Goal: Task Accomplishment & Management: Manage account settings

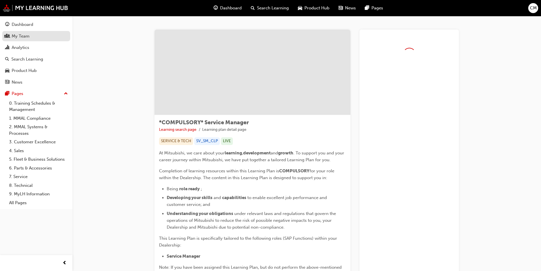
click at [15, 36] on div "My Team" at bounding box center [21, 36] width 18 height 7
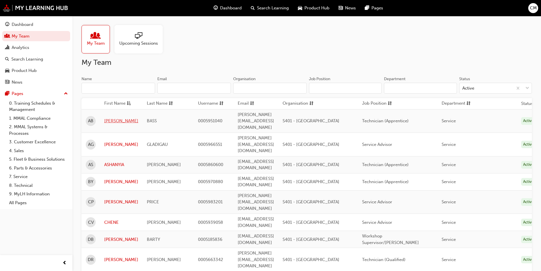
click at [108, 118] on link "[PERSON_NAME]" at bounding box center [121, 121] width 34 height 7
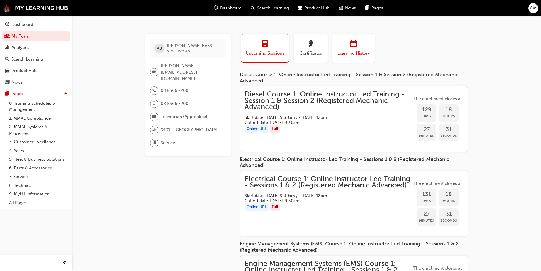
click at [354, 49] on div "Learning History" at bounding box center [354, 48] width 34 height 16
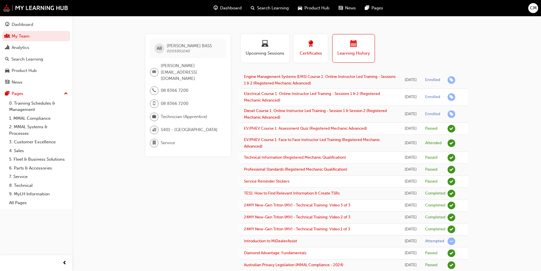
click at [305, 46] on div "button" at bounding box center [311, 44] width 26 height 9
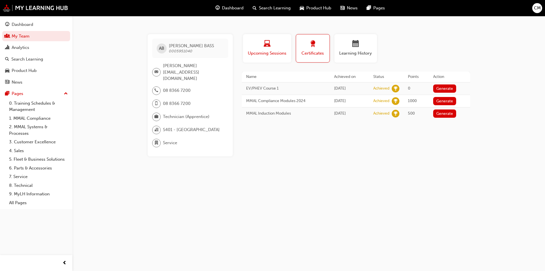
click at [275, 45] on div "button" at bounding box center [267, 44] width 40 height 9
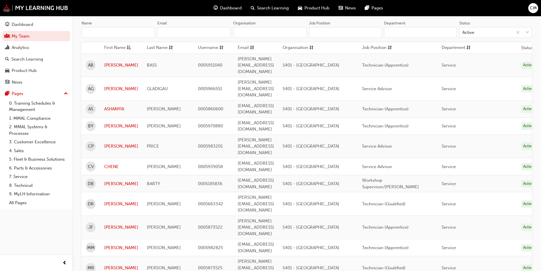
scroll to position [57, 0]
click at [108, 199] on link "[PERSON_NAME]" at bounding box center [121, 202] width 34 height 7
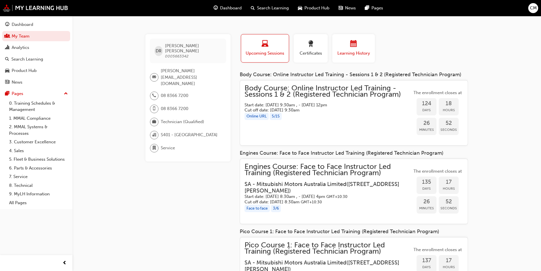
click at [353, 49] on div "Learning History" at bounding box center [354, 48] width 34 height 16
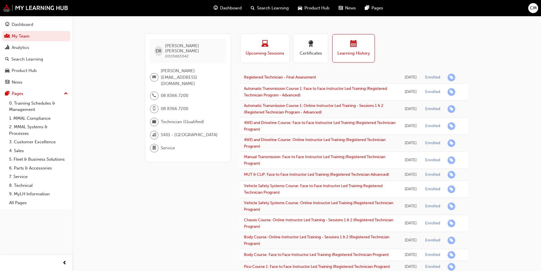
click at [262, 50] on span "Upcoming Sessions" at bounding box center [265, 53] width 40 height 7
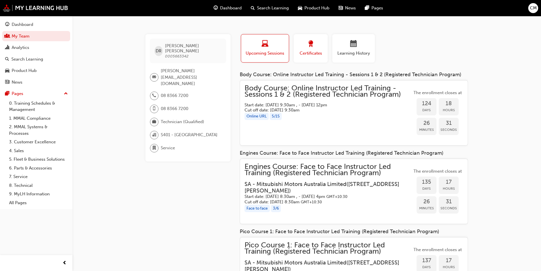
click at [312, 50] on span "Certificates" at bounding box center [311, 53] width 26 height 7
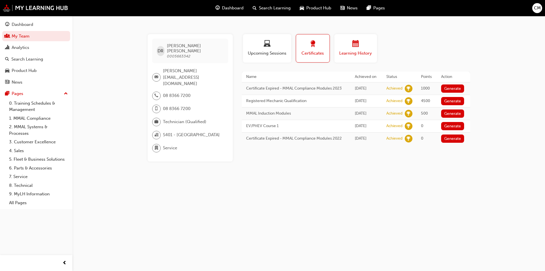
click at [352, 49] on div "Learning History" at bounding box center [356, 48] width 34 height 16
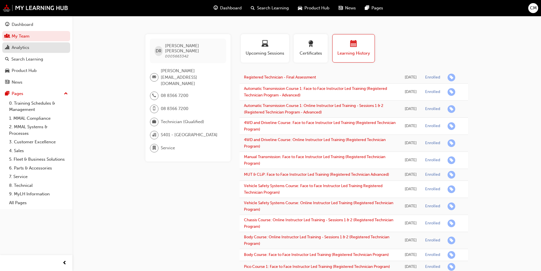
click at [12, 46] on div "Analytics" at bounding box center [21, 47] width 18 height 7
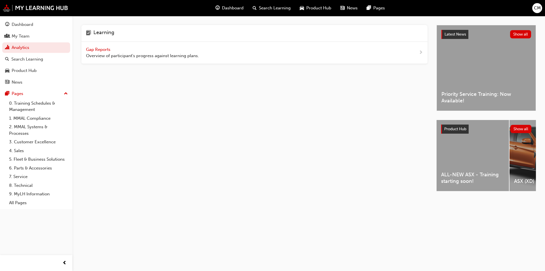
click at [95, 49] on span "Gap Reports" at bounding box center [99, 49] width 26 height 5
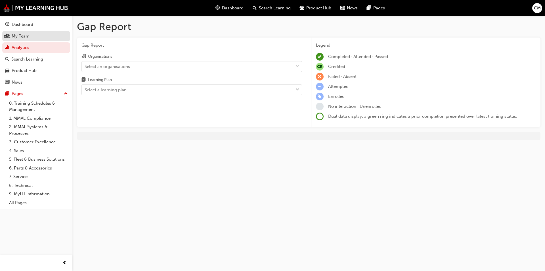
click at [11, 35] on div "My Team" at bounding box center [36, 36] width 62 height 7
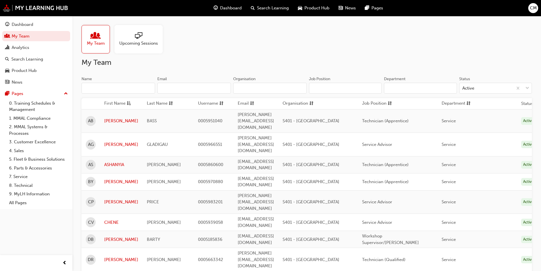
click at [93, 40] on span "people-icon" at bounding box center [95, 36] width 7 height 8
click at [141, 39] on span "sessionType_ONLINE_URL-icon" at bounding box center [138, 36] width 7 height 8
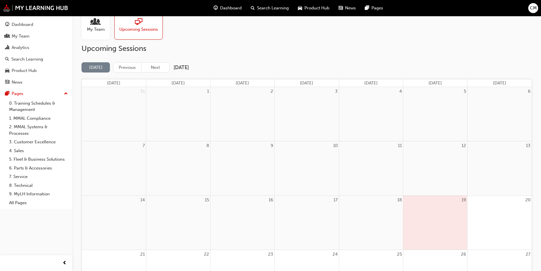
scroll to position [13, 0]
click at [21, 176] on link "7. Service" at bounding box center [38, 176] width 63 height 9
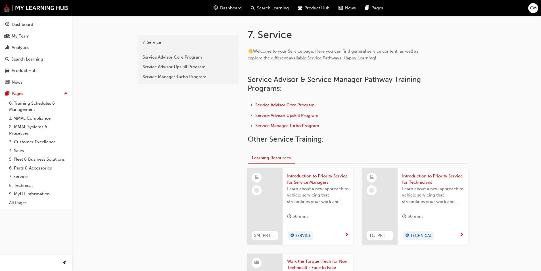
scroll to position [95, 0]
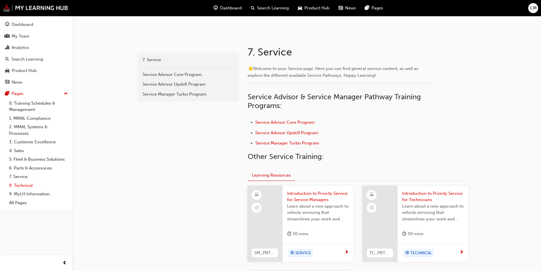
click at [19, 185] on link "8. Technical" at bounding box center [38, 185] width 63 height 9
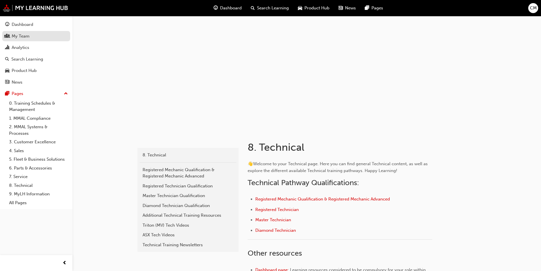
click at [22, 36] on div "My Team" at bounding box center [21, 36] width 18 height 7
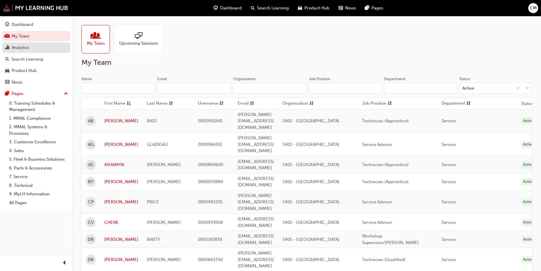
click at [22, 47] on div "Analytics" at bounding box center [21, 47] width 18 height 7
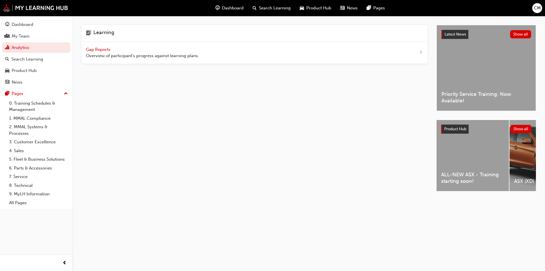
click at [99, 49] on span "Gap Reports" at bounding box center [99, 49] width 26 height 5
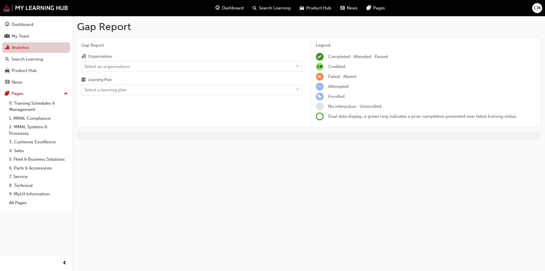
click at [17, 48] on link "Analytics" at bounding box center [36, 47] width 68 height 11
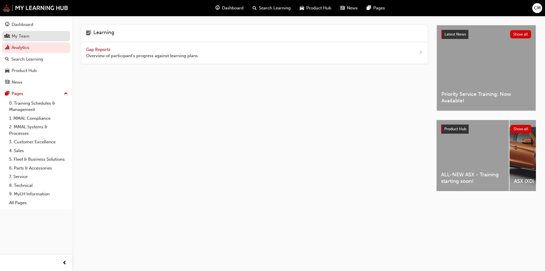
click at [16, 38] on div "My Team" at bounding box center [21, 36] width 18 height 7
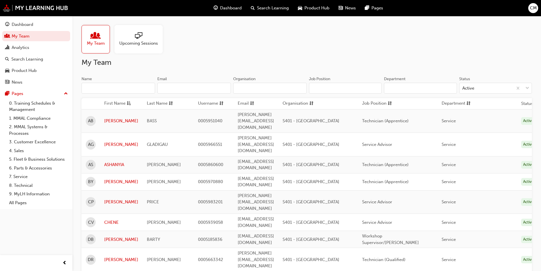
click at [269, 9] on span "Search Learning" at bounding box center [273, 8] width 32 height 7
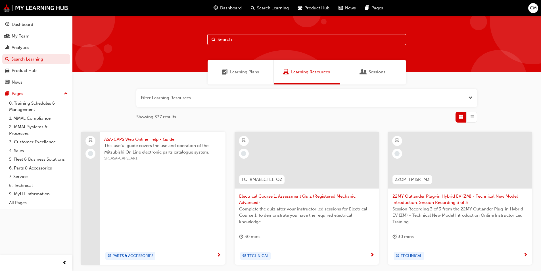
click at [248, 72] on span "Learning Plans" at bounding box center [244, 72] width 29 height 7
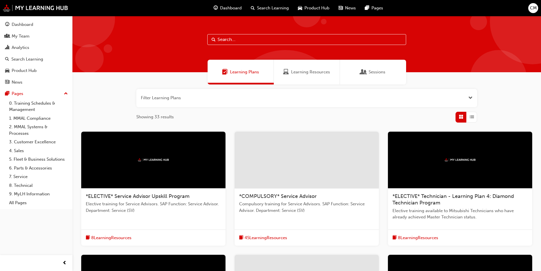
click at [375, 73] on span "Sessions" at bounding box center [377, 72] width 17 height 7
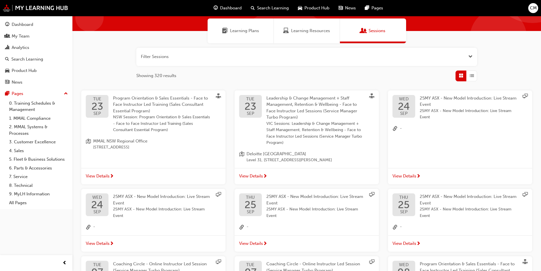
scroll to position [26, 0]
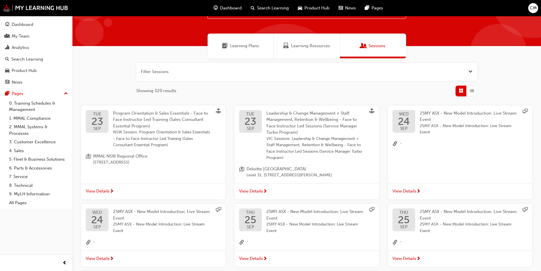
click at [310, 45] on span "Learning Resources" at bounding box center [310, 46] width 39 height 7
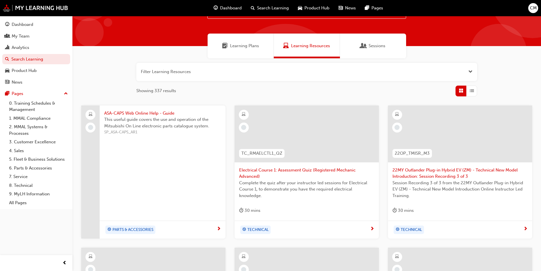
click at [311, 7] on span "Product Hub" at bounding box center [316, 8] width 25 height 7
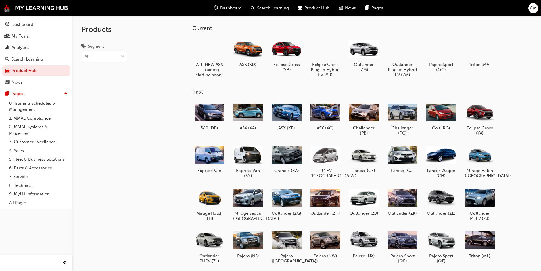
click at [349, 12] on div "News" at bounding box center [347, 8] width 26 height 12
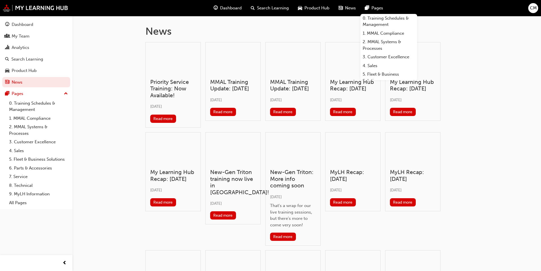
click at [376, 10] on span "Pages" at bounding box center [377, 8] width 12 height 7
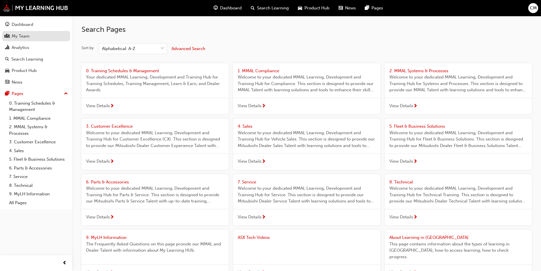
click at [20, 35] on div "My Team" at bounding box center [21, 36] width 18 height 7
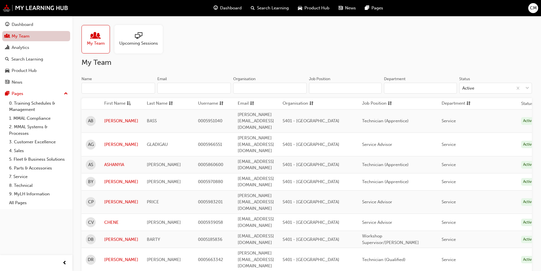
click at [18, 37] on link "My Team" at bounding box center [36, 36] width 68 height 11
click at [112, 118] on link "[PERSON_NAME]" at bounding box center [121, 121] width 34 height 7
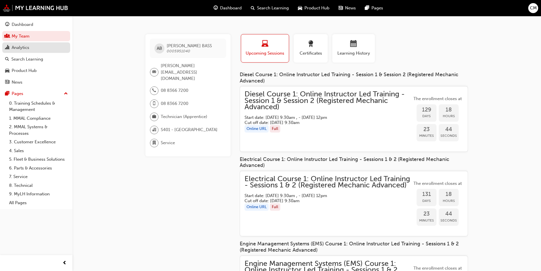
click at [13, 49] on div "Analytics" at bounding box center [21, 47] width 18 height 7
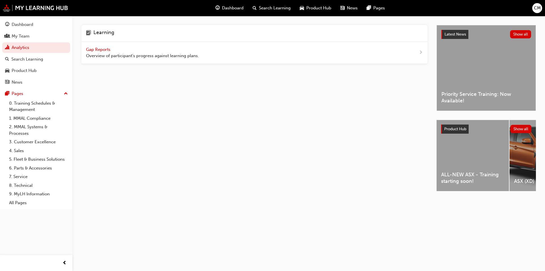
click at [104, 48] on span "Gap Reports" at bounding box center [99, 49] width 26 height 5
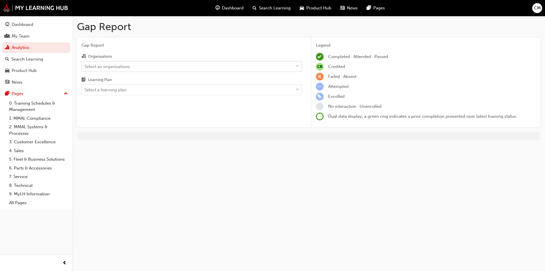
click at [113, 67] on div "Select an organisations" at bounding box center [107, 66] width 45 height 7
click at [85, 67] on input "Organisations Select an organisations" at bounding box center [85, 66] width 1 height 5
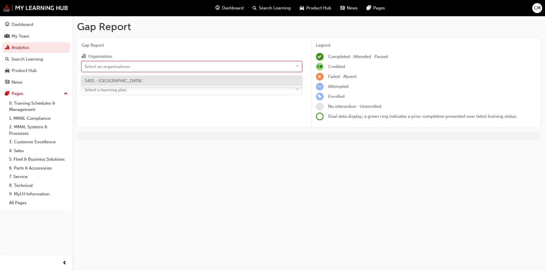
click at [114, 79] on span "S401 - [GEOGRAPHIC_DATA]" at bounding box center [113, 80] width 57 height 5
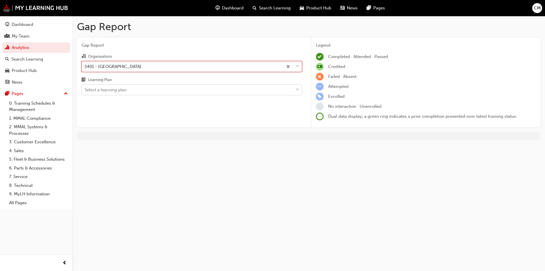
click at [151, 89] on div "Select a learning plan" at bounding box center [188, 90] width 212 height 10
click at [85, 89] on input "Learning Plan Select a learning plan" at bounding box center [85, 89] width 1 height 5
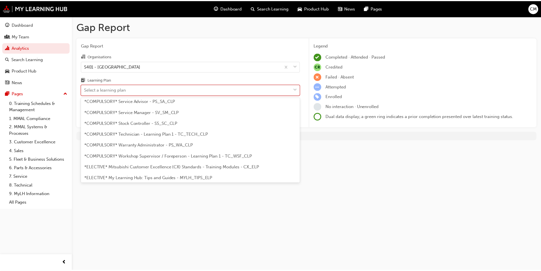
scroll to position [205, 0]
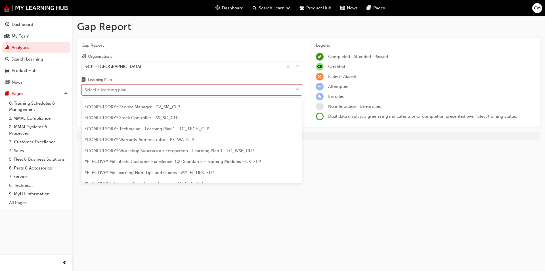
click at [173, 130] on span "*COMPULSORY* Technician - Learning Plan 1 - TC_TECH_CLP" at bounding box center [147, 128] width 124 height 5
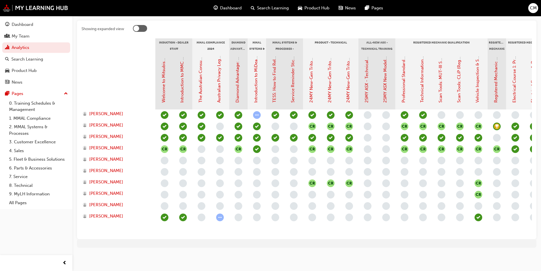
click at [137, 27] on div at bounding box center [136, 29] width 6 height 6
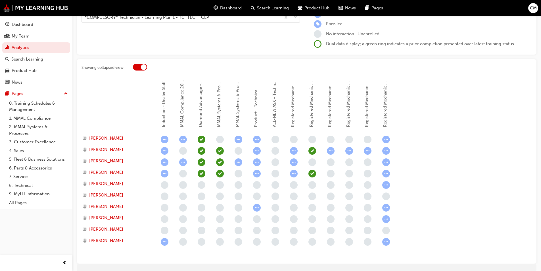
scroll to position [97, 0]
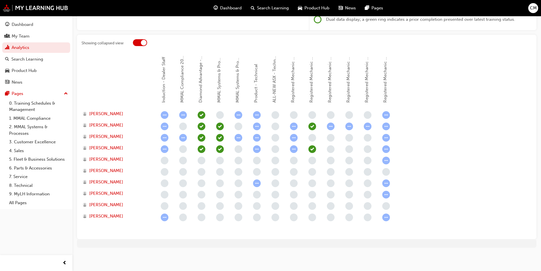
click at [142, 43] on div at bounding box center [144, 43] width 6 height 6
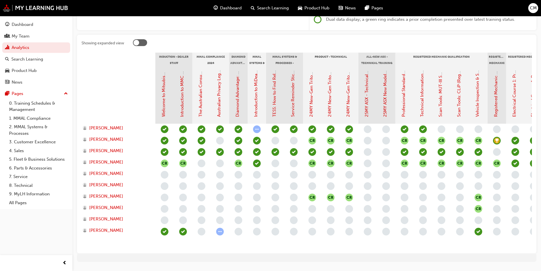
click at [138, 43] on div at bounding box center [136, 43] width 6 height 6
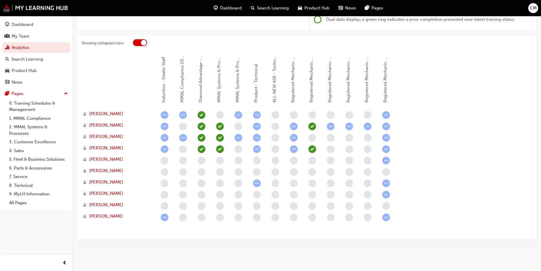
click at [138, 43] on div at bounding box center [140, 42] width 14 height 7
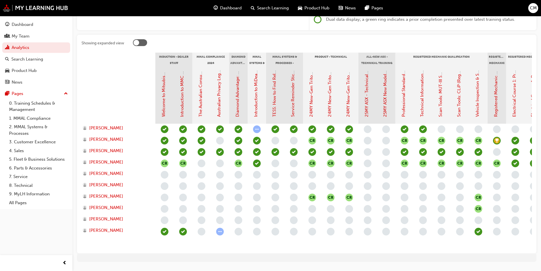
click at [138, 43] on div at bounding box center [136, 43] width 6 height 6
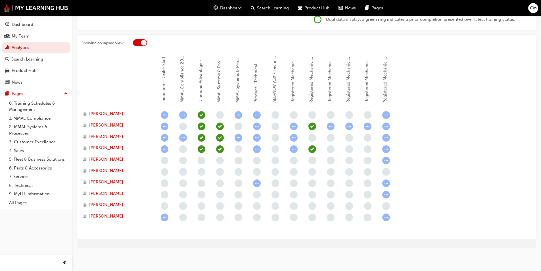
click at [138, 43] on div at bounding box center [140, 42] width 14 height 7
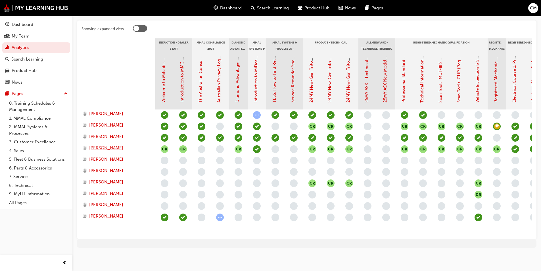
scroll to position [115, 0]
click at [212, 227] on div "CR CR CR CR CR CR CR CR CR CR CR CR CR CR CR CR CR CR CR CR CR CR CR CR CR" at bounding box center [459, 171] width 609 height 125
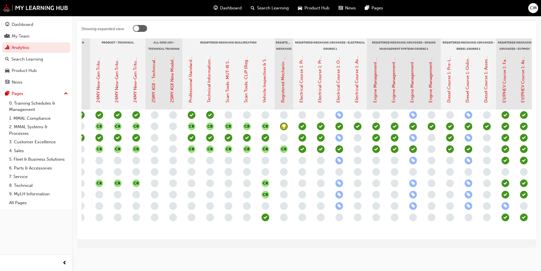
scroll to position [0, 233]
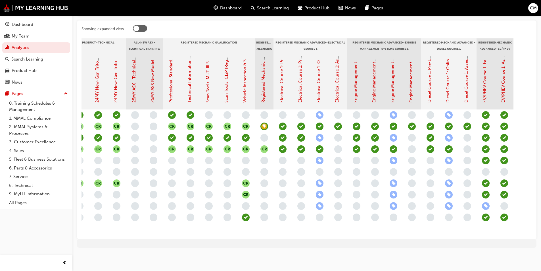
click at [423, 228] on div "CR CR CR CR CR CR CR CR CR CR CR CR CR CR CR CR CR CR CR CR CR CR CR CR CR" at bounding box center [227, 171] width 609 height 125
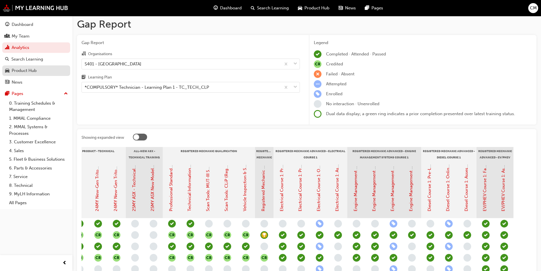
scroll to position [0, 0]
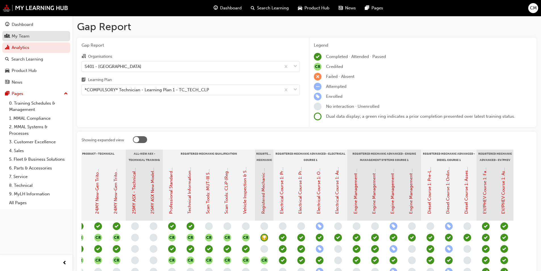
click at [11, 36] on div "My Team" at bounding box center [36, 36] width 62 height 7
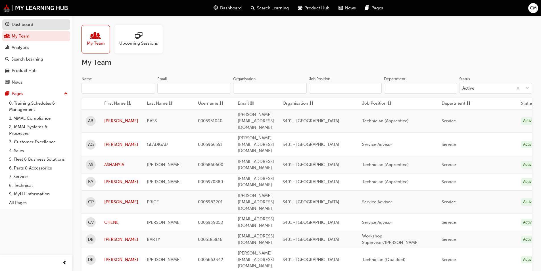
click at [16, 24] on div "Dashboard" at bounding box center [23, 24] width 22 height 7
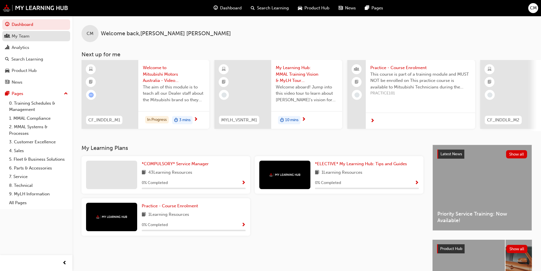
click at [16, 34] on div "My Team" at bounding box center [21, 36] width 18 height 7
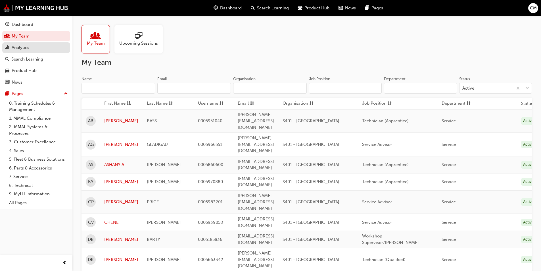
click at [15, 49] on div "Analytics" at bounding box center [21, 47] width 18 height 7
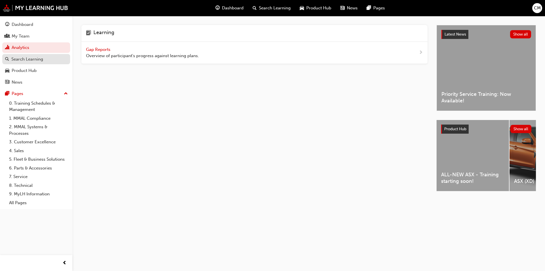
click at [16, 60] on div "Search Learning" at bounding box center [27, 59] width 32 height 7
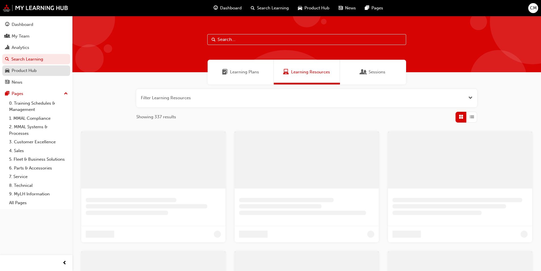
click at [18, 71] on div "Product Hub" at bounding box center [24, 70] width 25 height 7
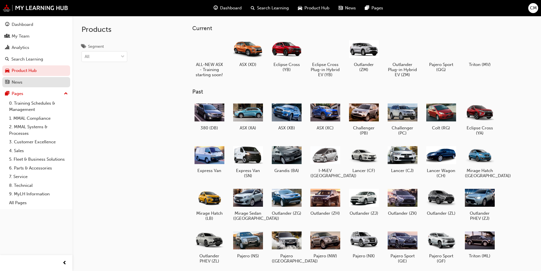
click at [18, 82] on div "News" at bounding box center [17, 82] width 11 height 7
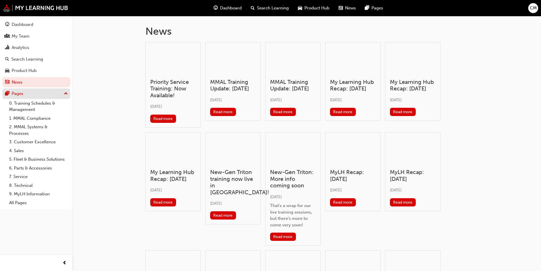
click at [18, 91] on div "Pages" at bounding box center [18, 93] width 12 height 7
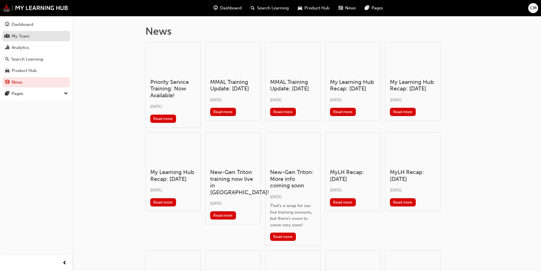
click at [19, 34] on div "My Team" at bounding box center [21, 36] width 18 height 7
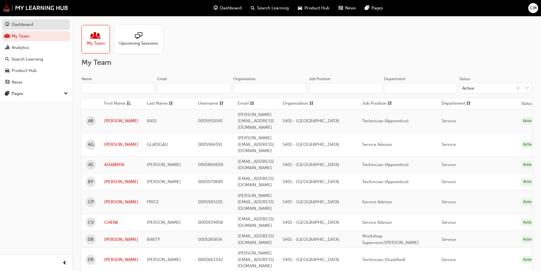
click at [20, 25] on div "Dashboard" at bounding box center [23, 24] width 22 height 7
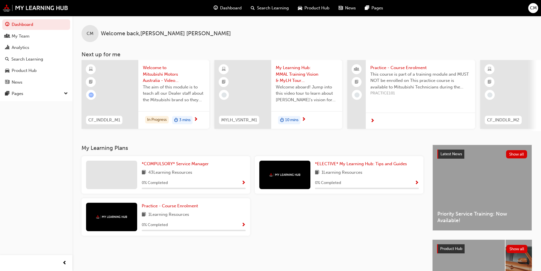
click at [374, 121] on span "next-icon" at bounding box center [372, 120] width 4 height 5
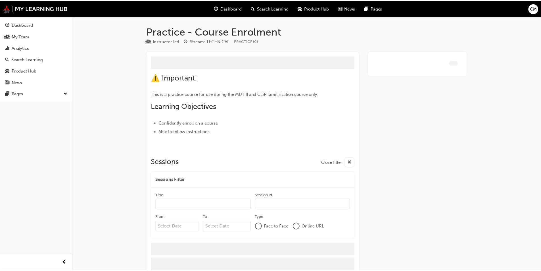
scroll to position [5, 0]
